Goal: Transaction & Acquisition: Download file/media

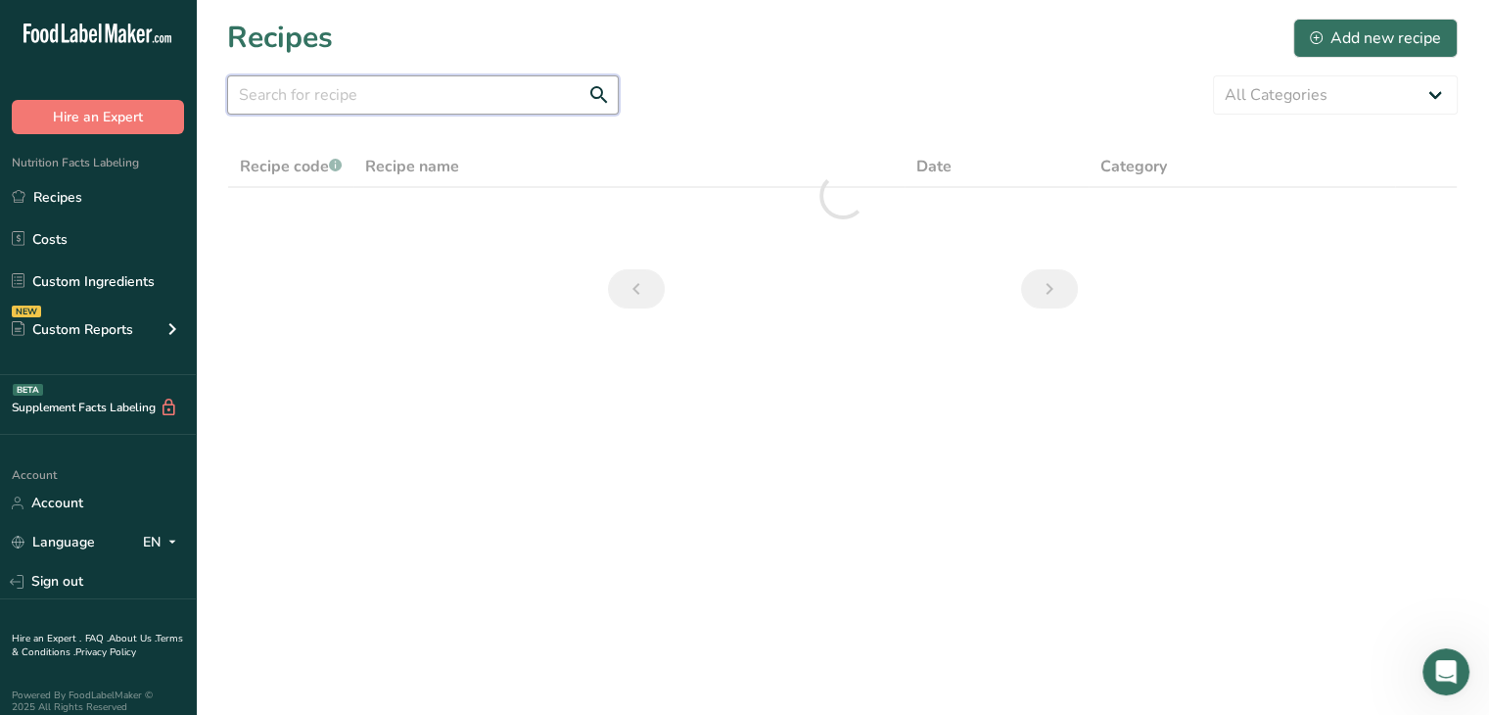
click at [471, 88] on input "text" at bounding box center [423, 94] width 392 height 39
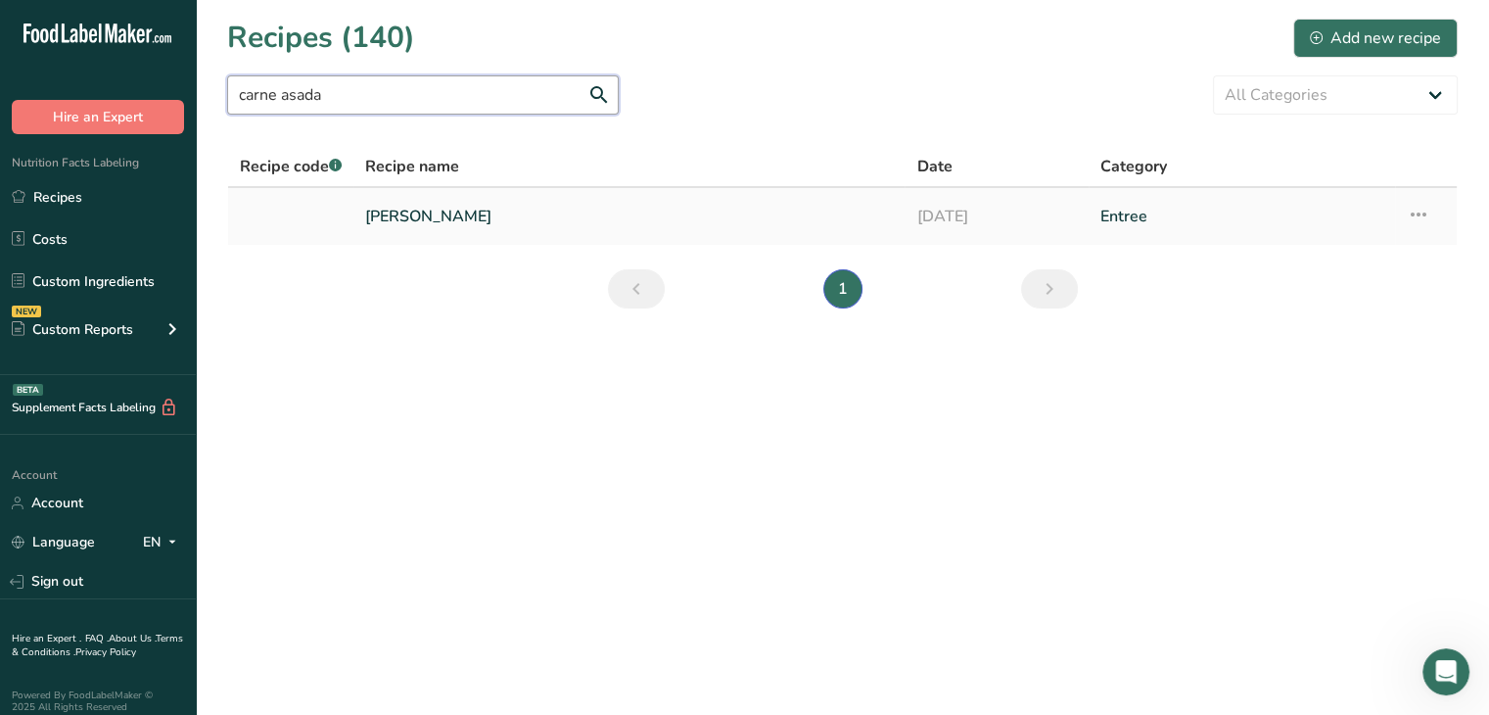
type input "carne asada"
click at [497, 238] on td "[PERSON_NAME]" at bounding box center [628, 216] width 551 height 57
click at [485, 224] on link "[PERSON_NAME]" at bounding box center [629, 216] width 528 height 41
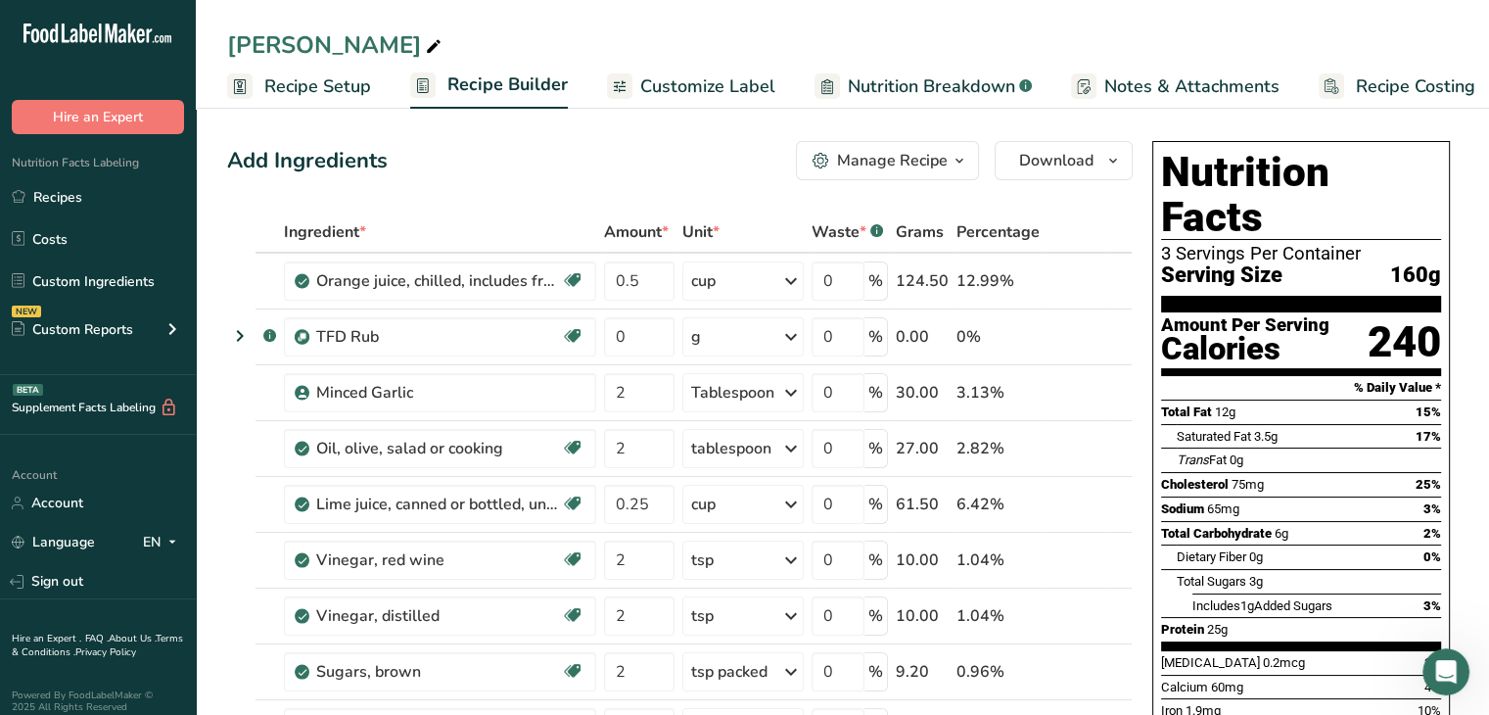
click at [672, 77] on span "Customize Label" at bounding box center [707, 86] width 135 height 26
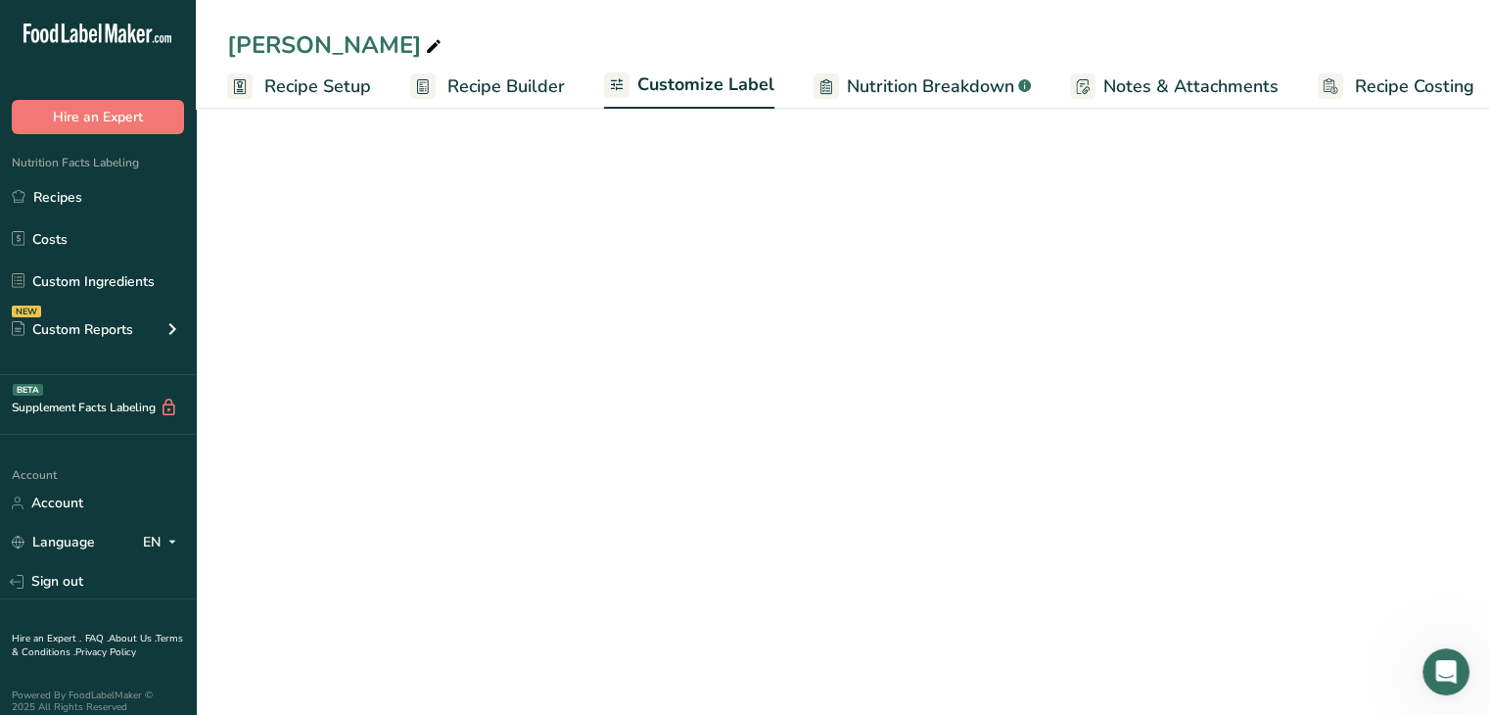
scroll to position [0, 17]
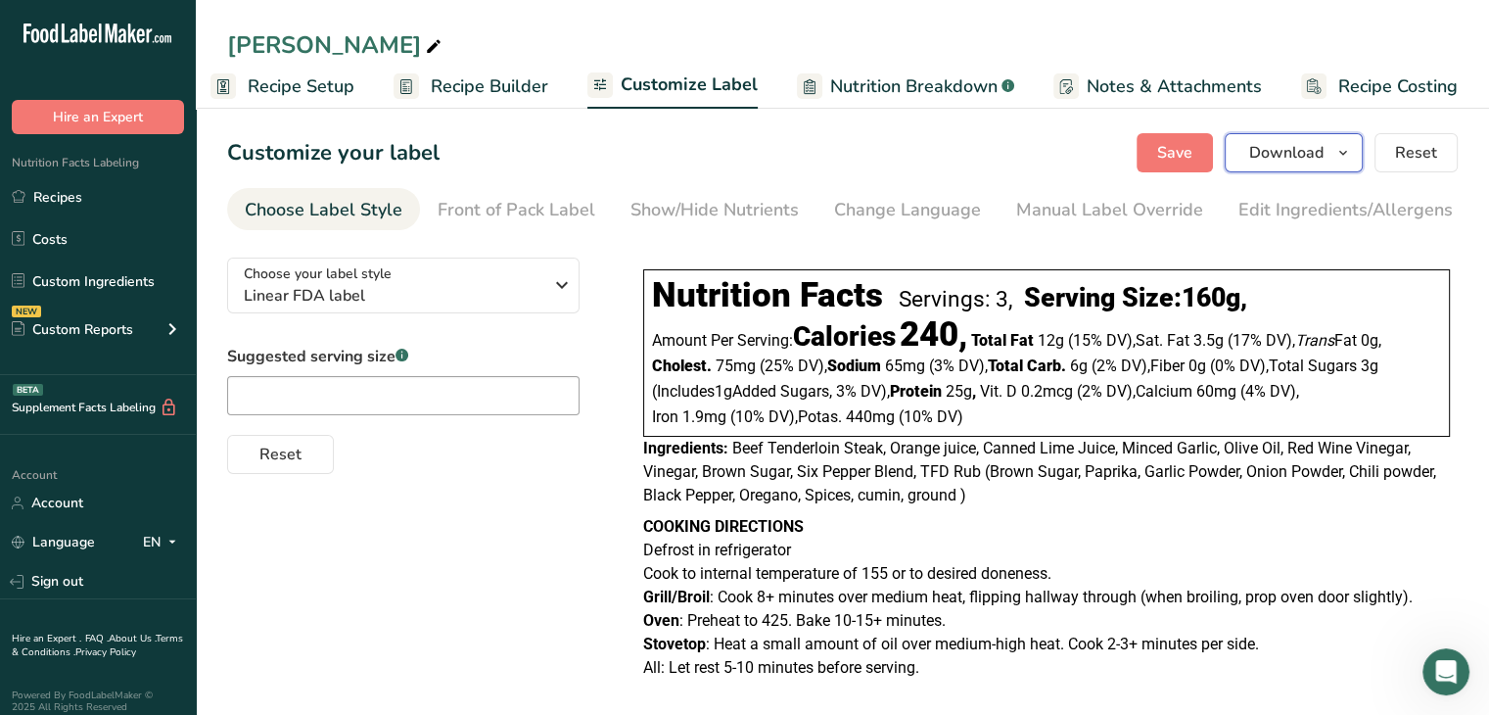
click at [1363, 162] on button "Download" at bounding box center [1294, 152] width 138 height 39
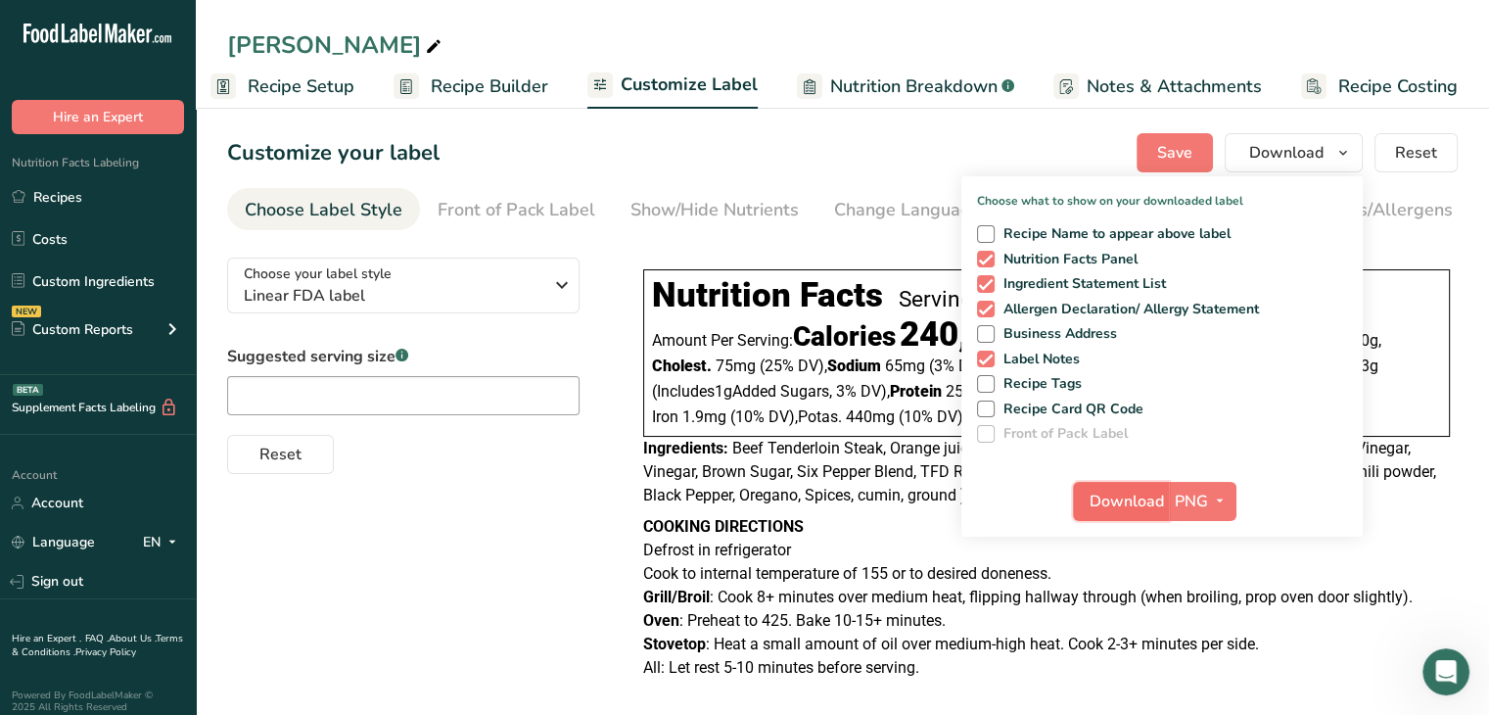
click at [1131, 506] on span "Download" at bounding box center [1127, 502] width 74 height 24
click at [628, 99] on link "Customize Label" at bounding box center [673, 86] width 170 height 47
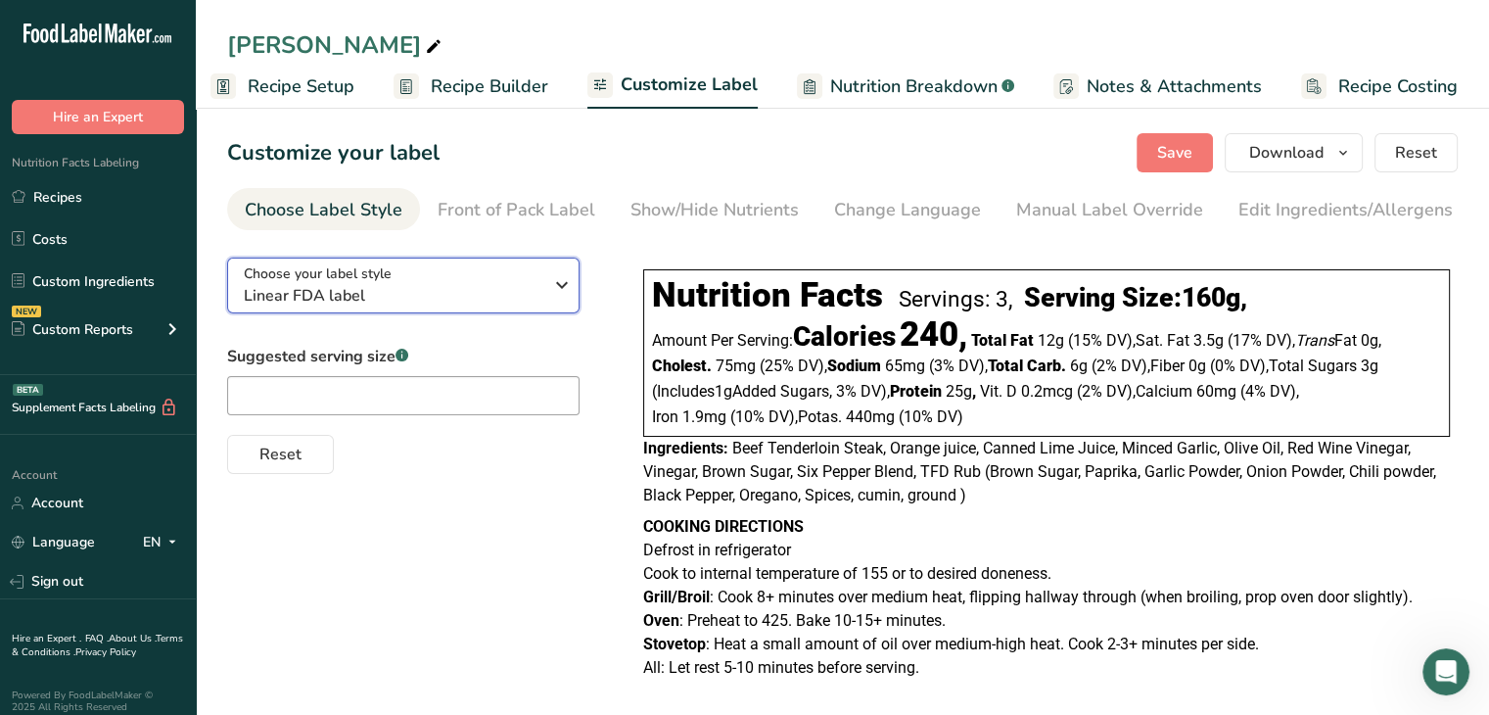
click at [514, 291] on span "Linear FDA label" at bounding box center [393, 296] width 299 height 24
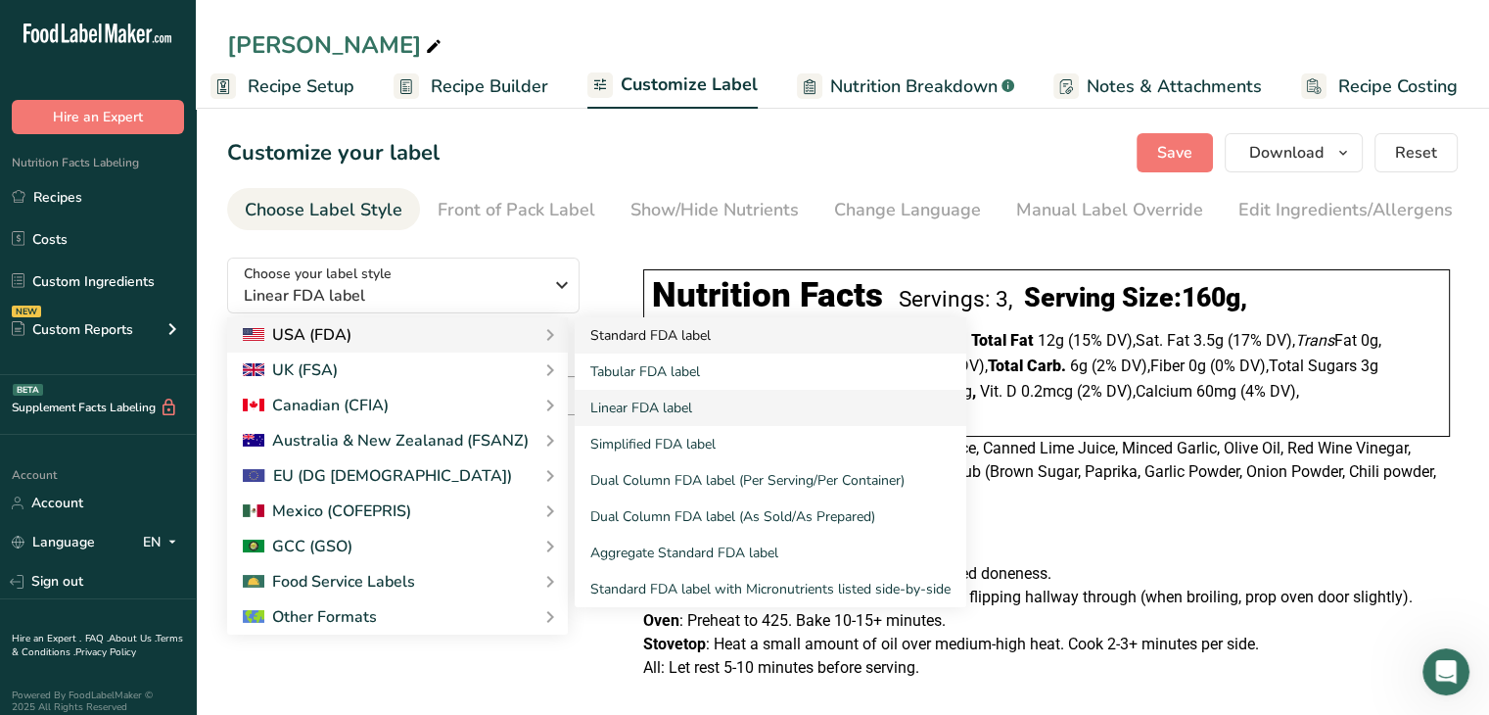
click at [632, 349] on link "Standard FDA label" at bounding box center [771, 335] width 392 height 36
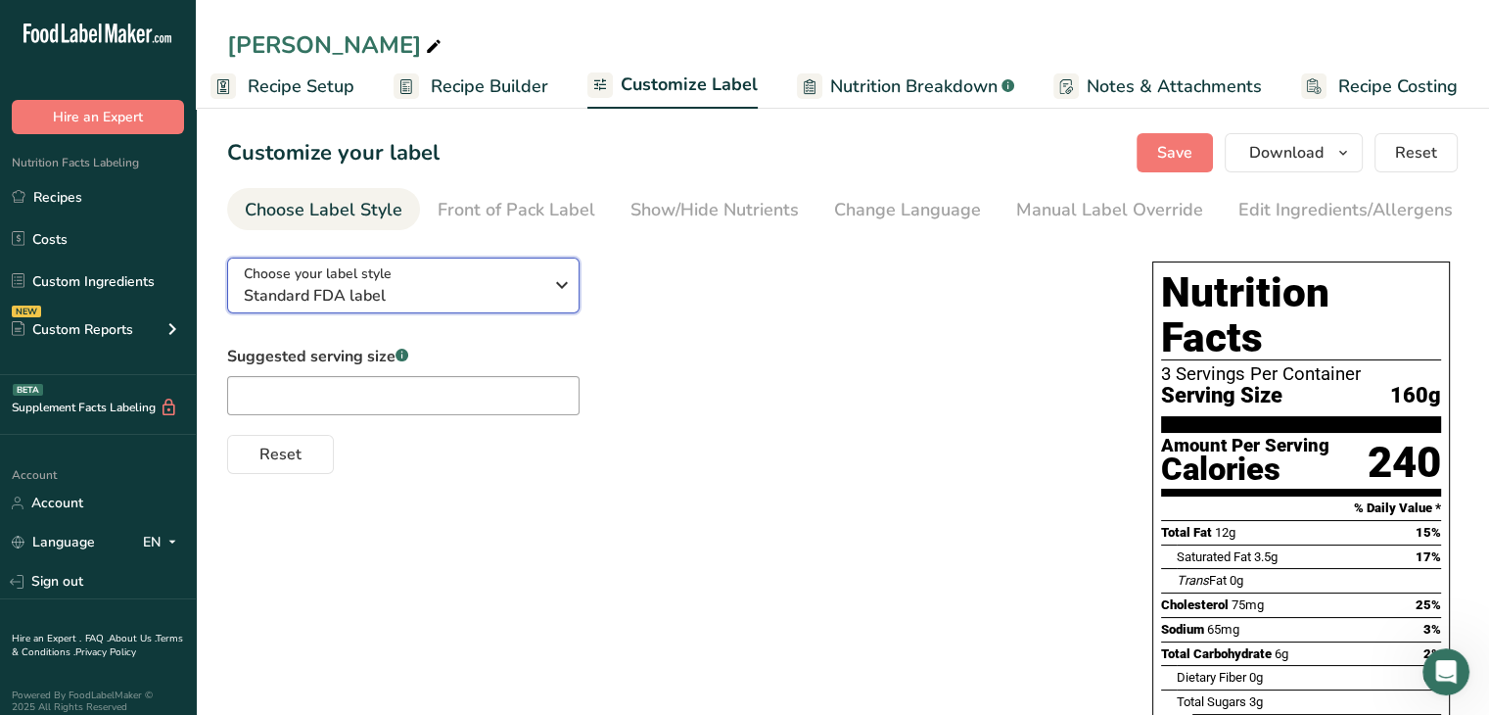
click at [490, 291] on span "Standard FDA label" at bounding box center [393, 296] width 299 height 24
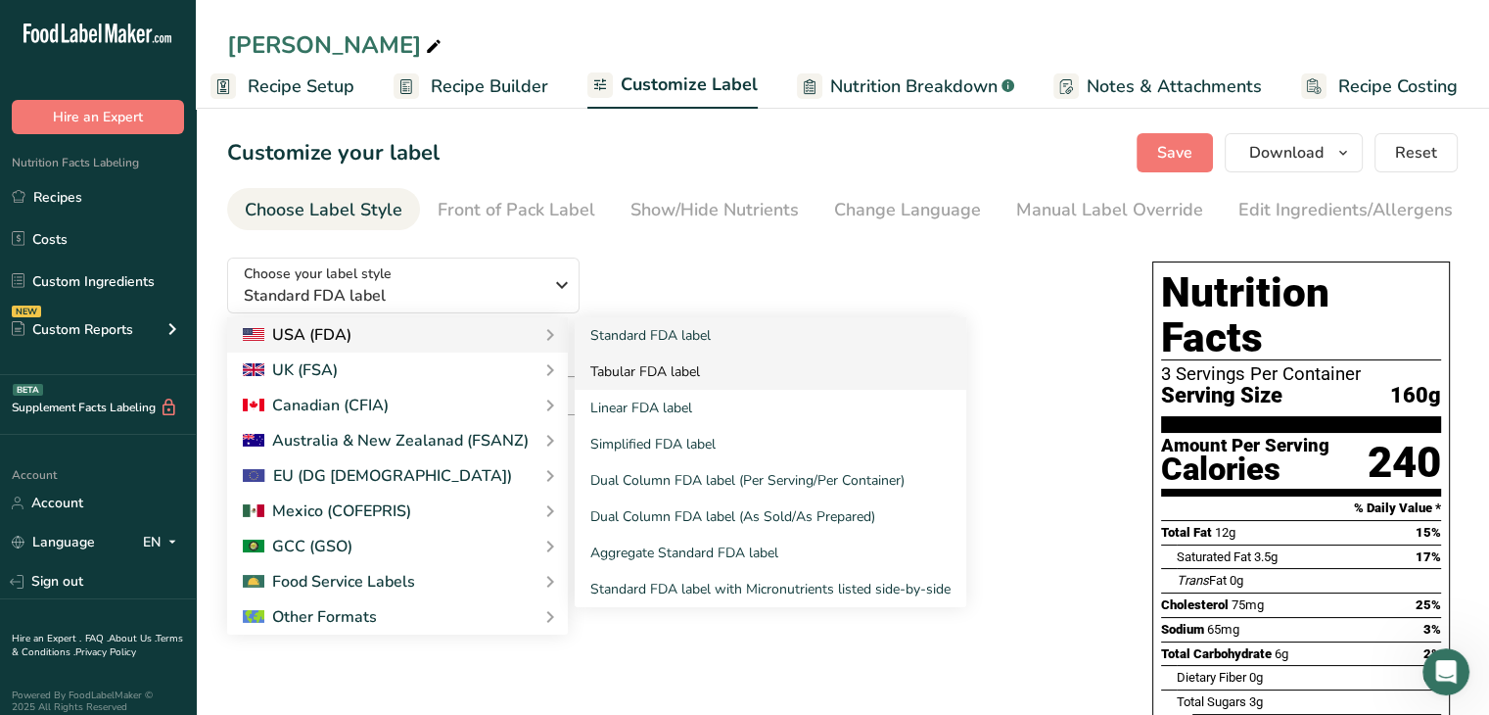
click at [616, 365] on link "Tabular FDA label" at bounding box center [771, 371] width 392 height 36
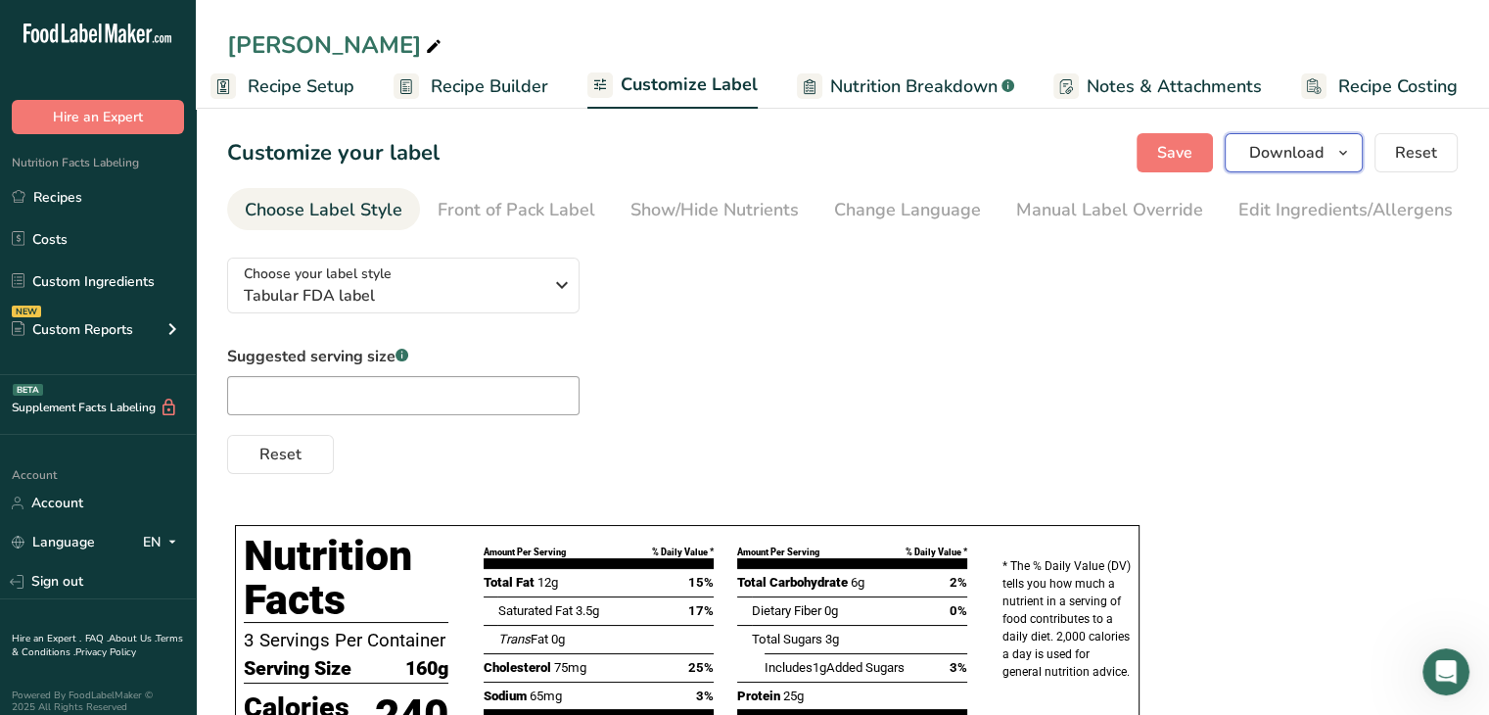
click at [1314, 158] on span "Download" at bounding box center [1286, 153] width 74 height 24
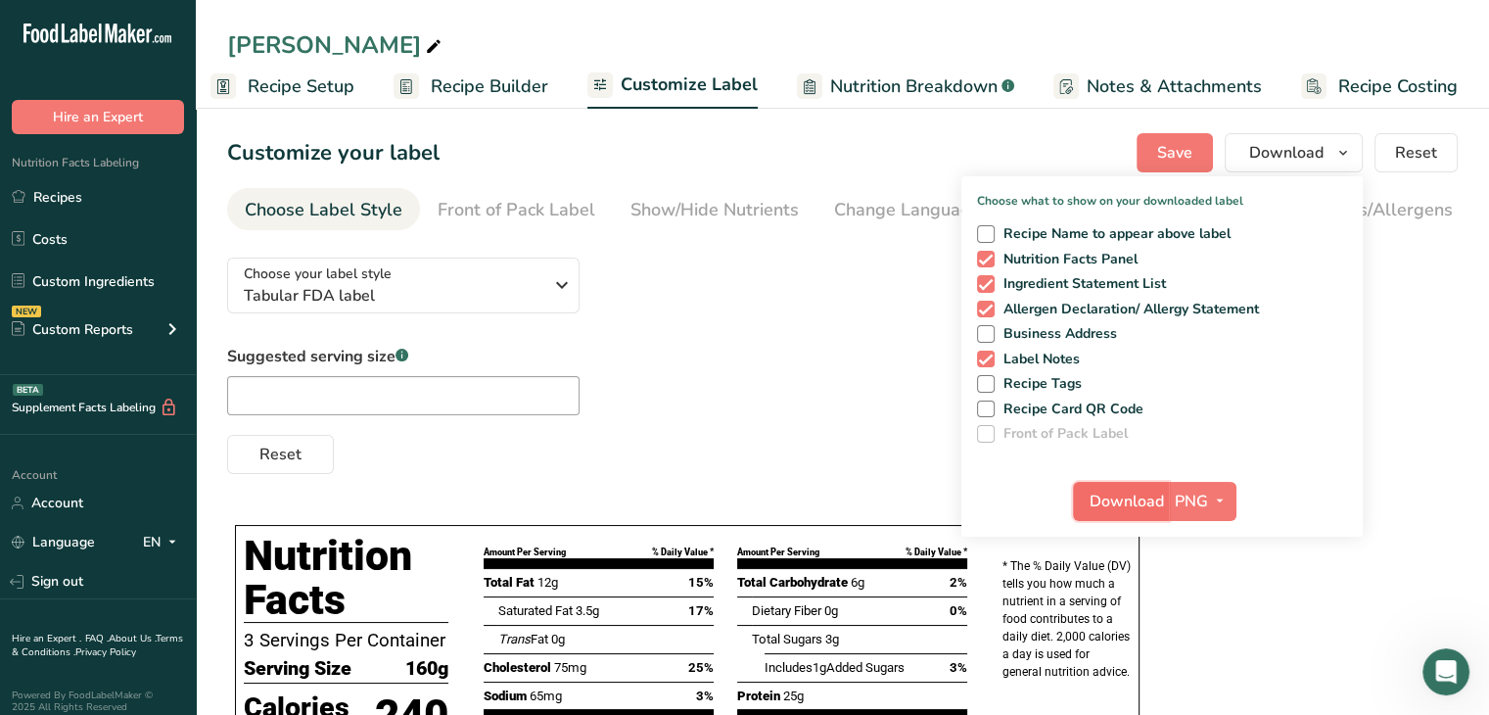
click at [1108, 495] on span "Download" at bounding box center [1127, 502] width 74 height 24
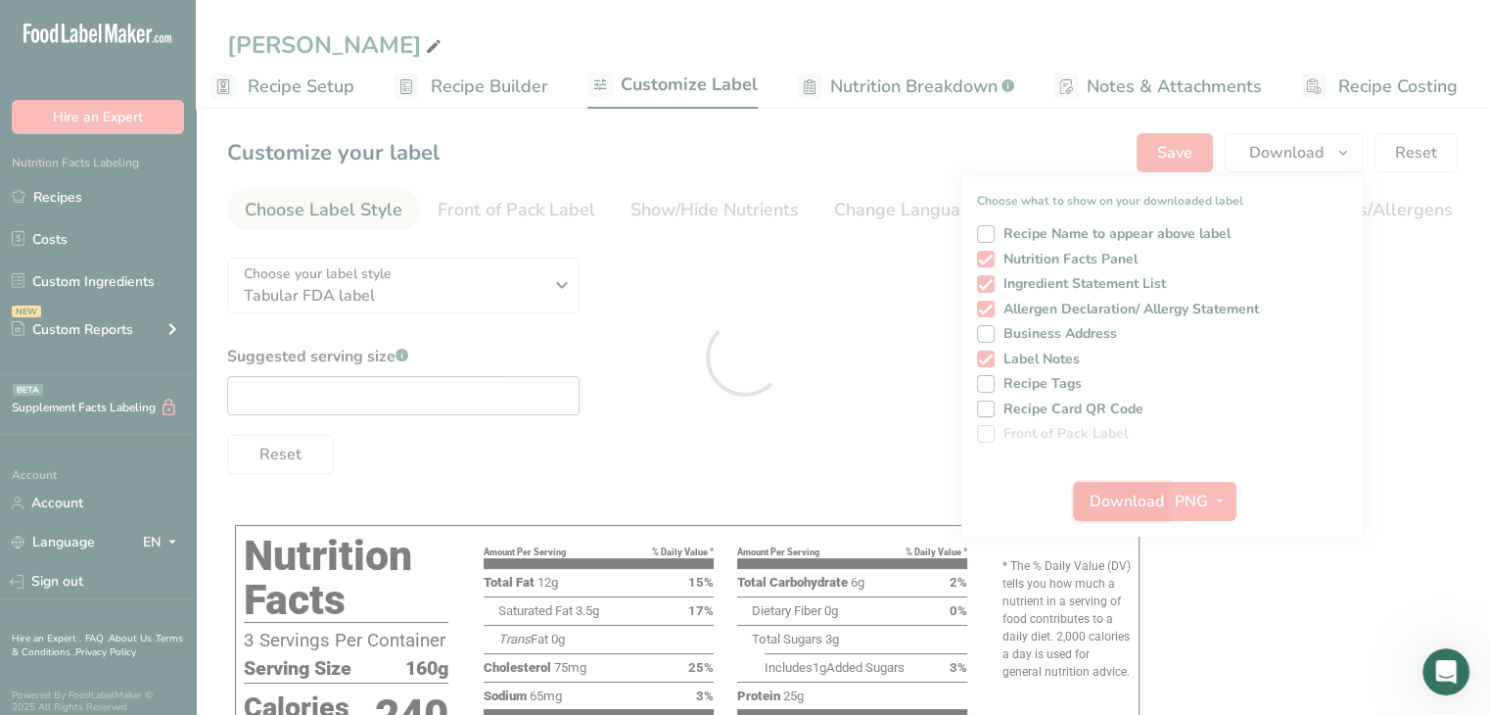
scroll to position [0, 0]
